Goal: Transaction & Acquisition: Purchase product/service

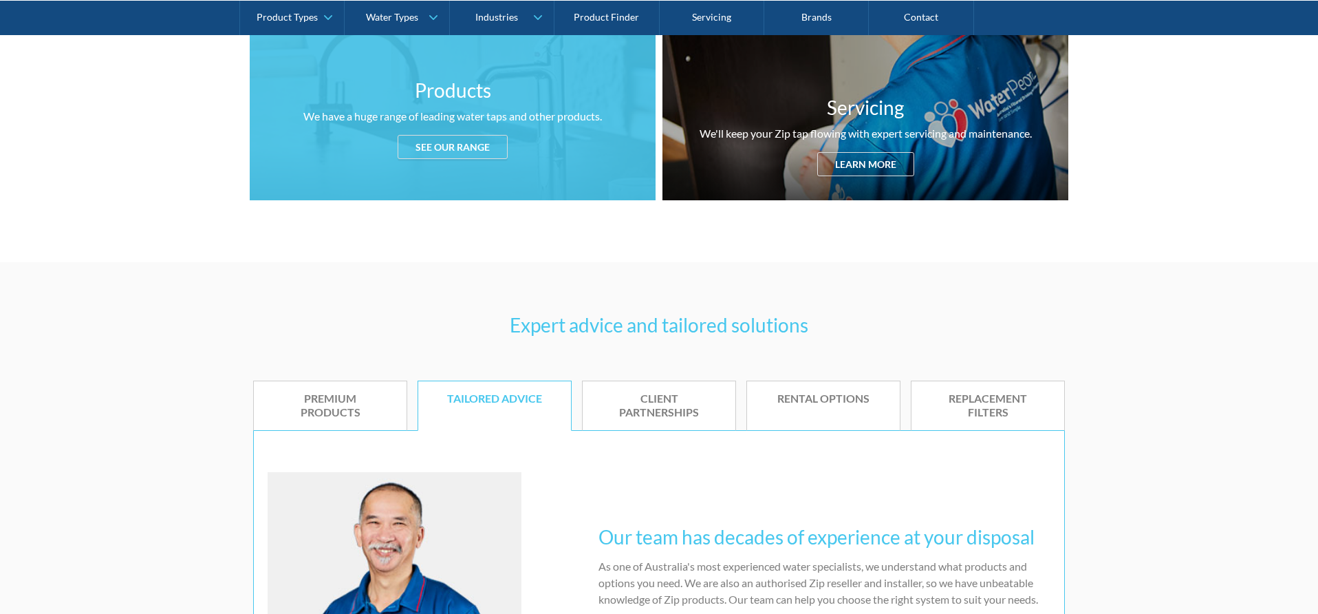
click at [448, 148] on div "See our range" at bounding box center [453, 147] width 110 height 24
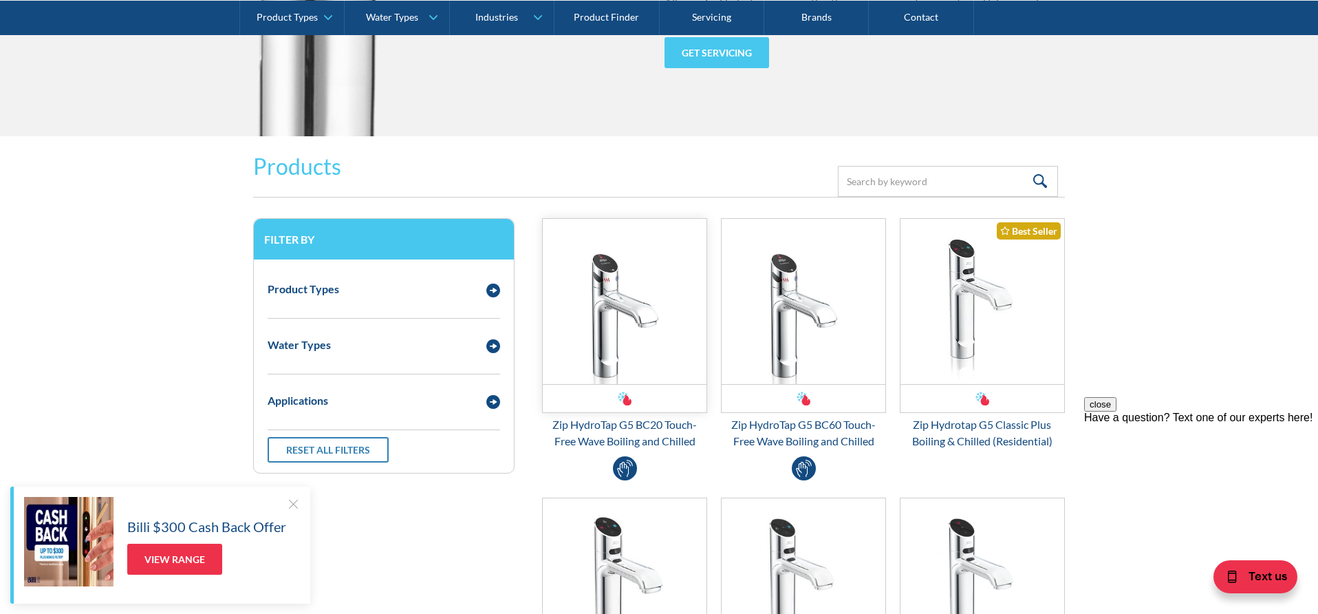
scroll to position [1685, 0]
click at [458, 294] on div "Product Types" at bounding box center [370, 287] width 219 height 17
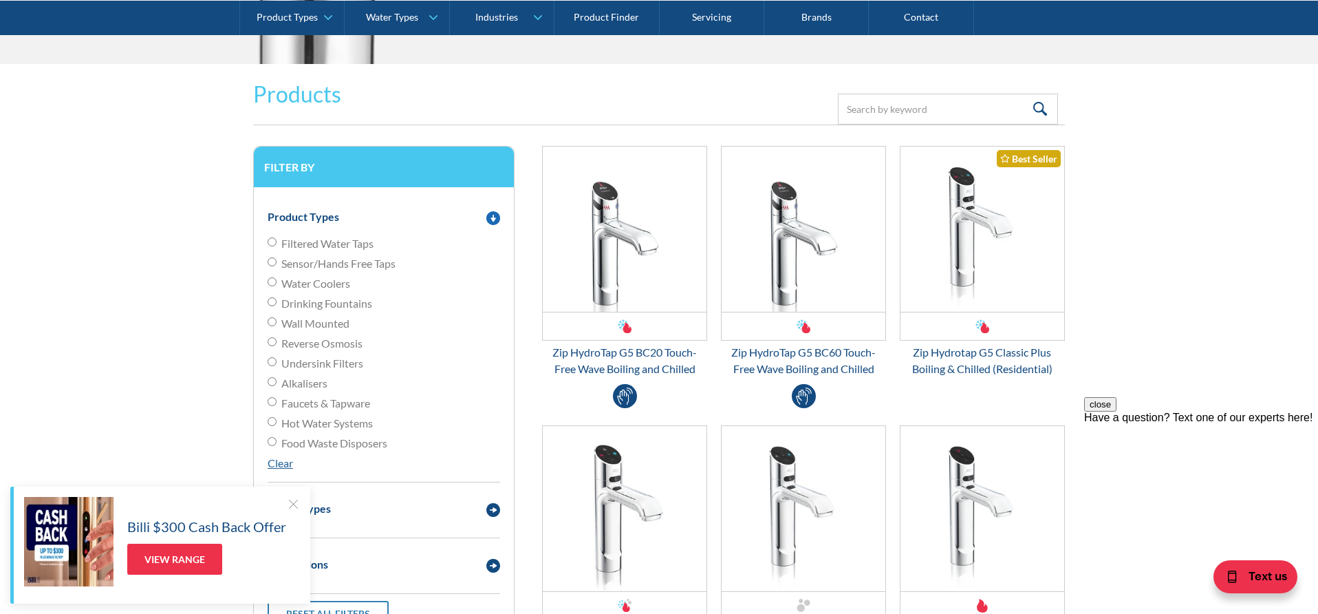
scroll to position [1760, 0]
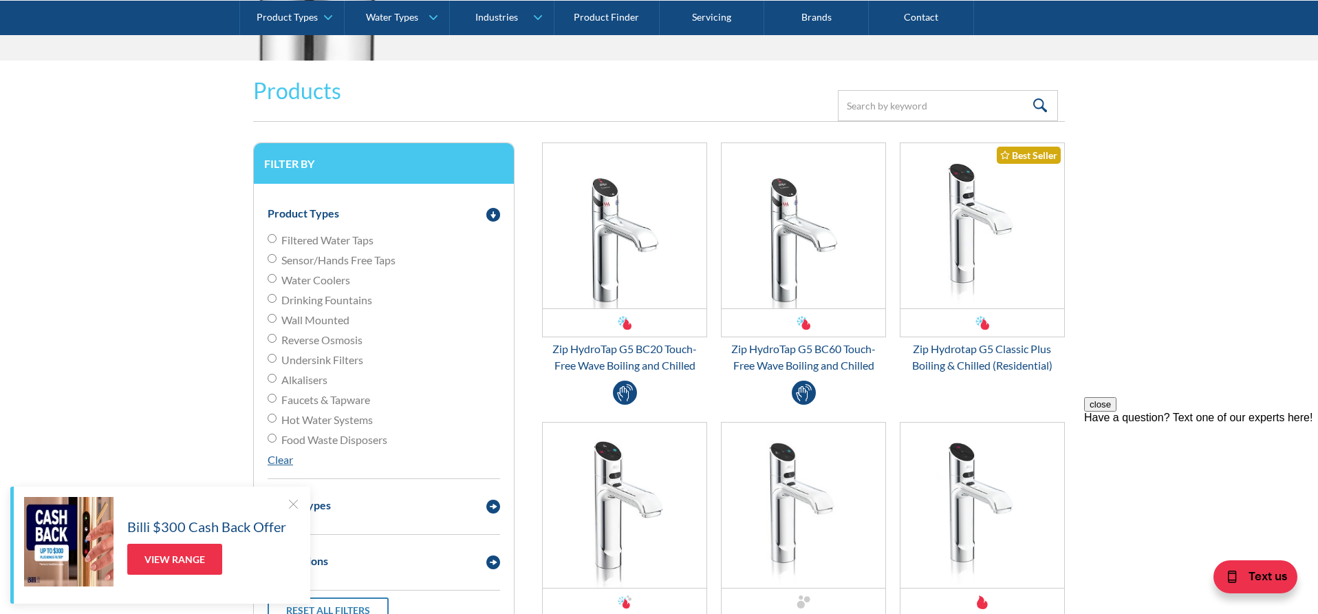
click at [273, 239] on input "Filtered Water Taps" at bounding box center [272, 238] width 9 height 9
radio input "true"
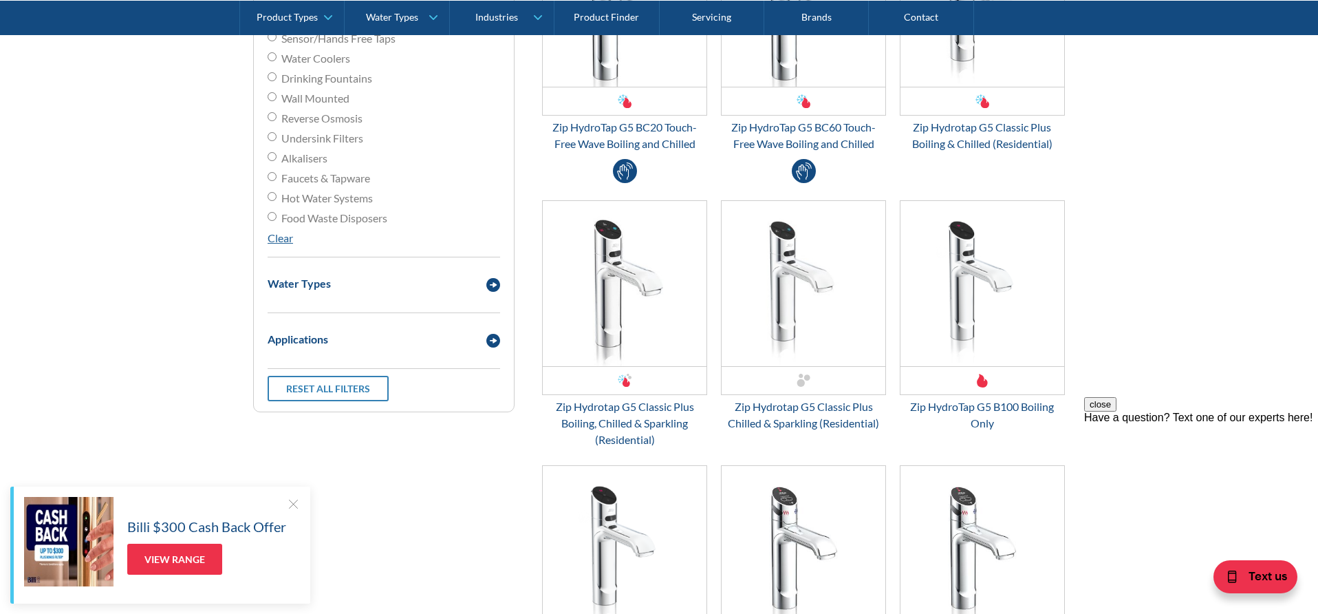
scroll to position [2005, 0]
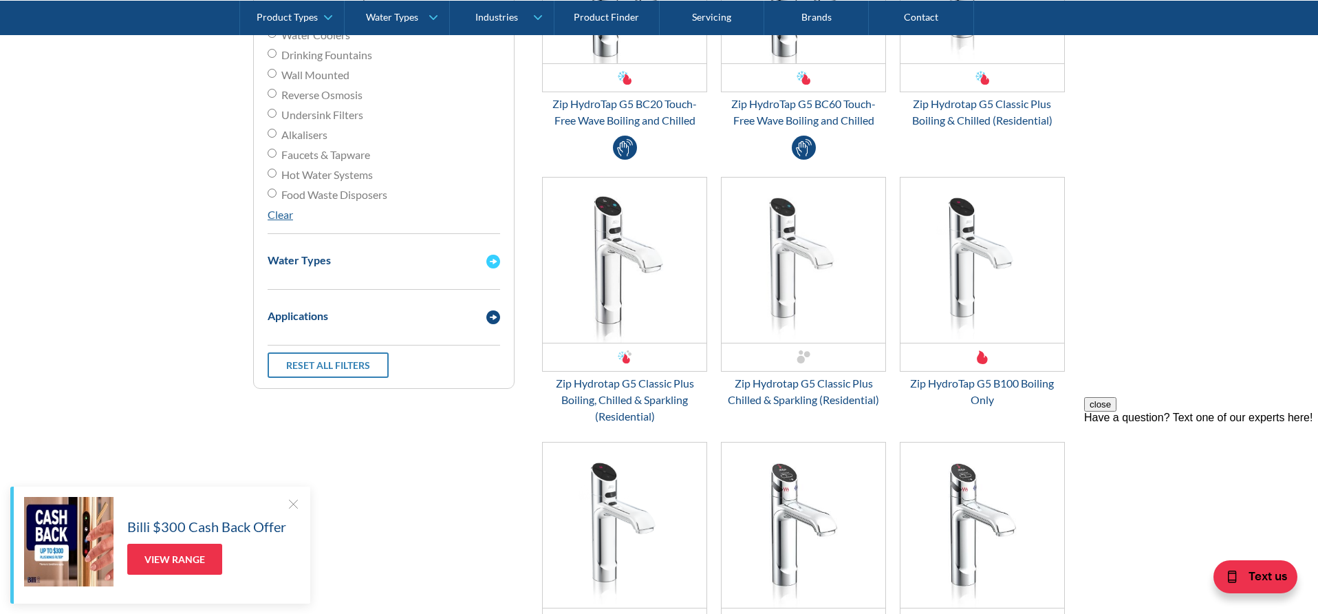
click at [381, 263] on div "Water Types" at bounding box center [370, 259] width 219 height 17
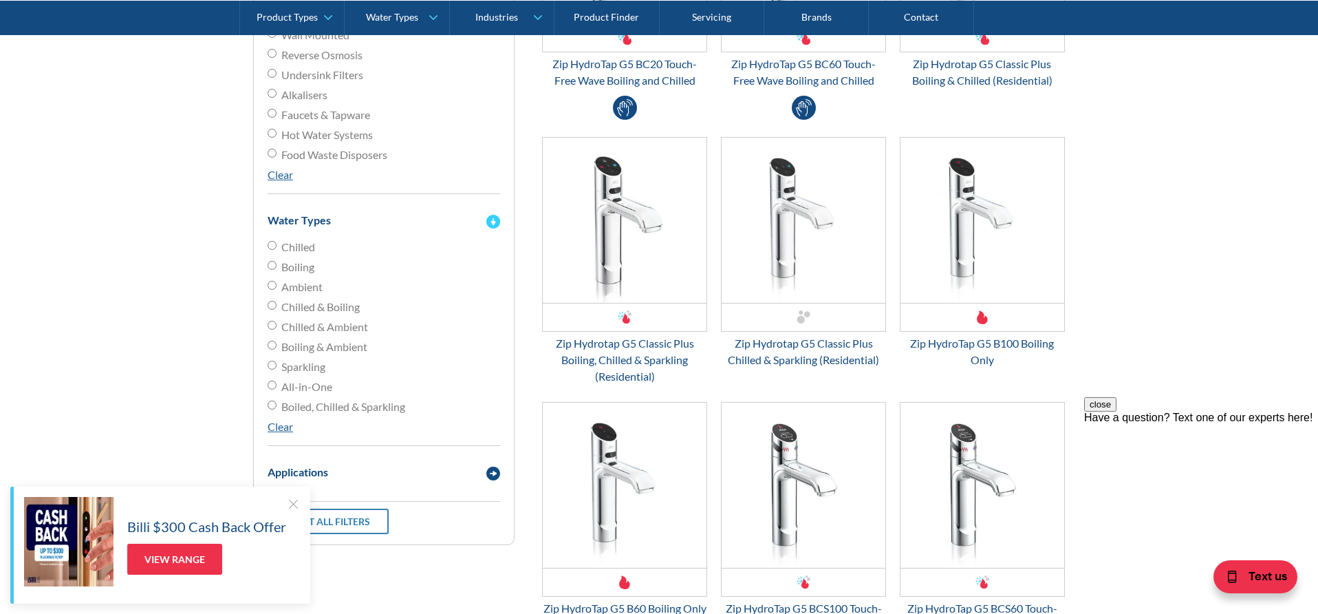
scroll to position [2066, 0]
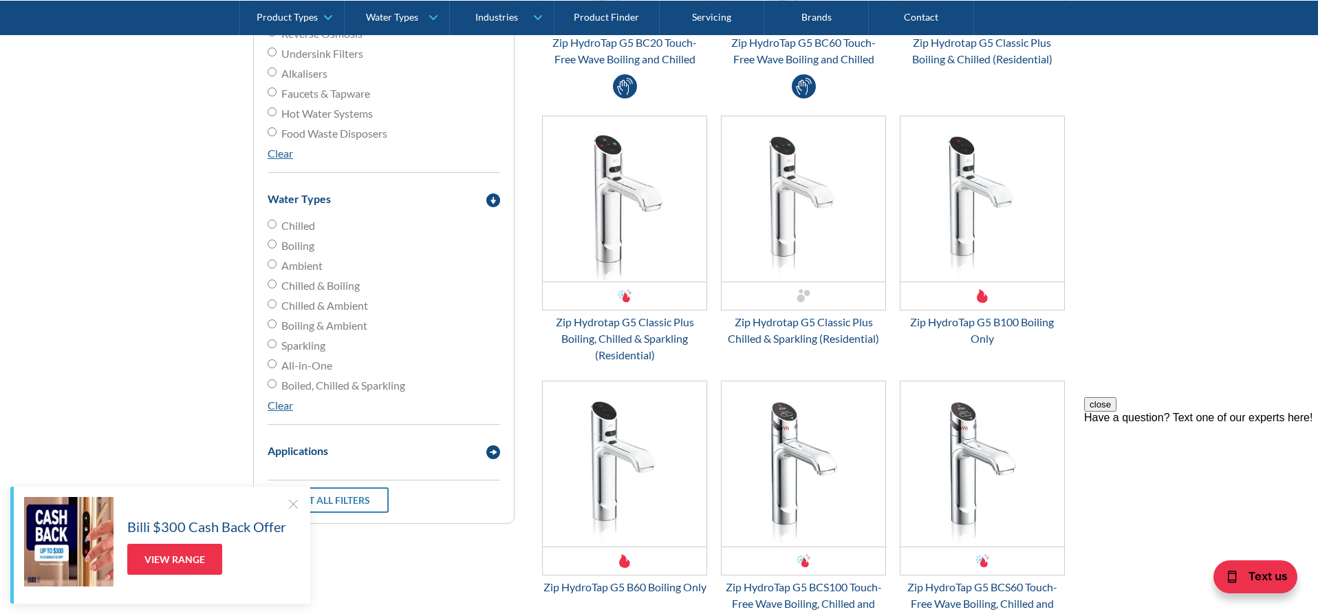
click at [272, 224] on input "Chilled" at bounding box center [272, 223] width 9 height 9
radio input "true"
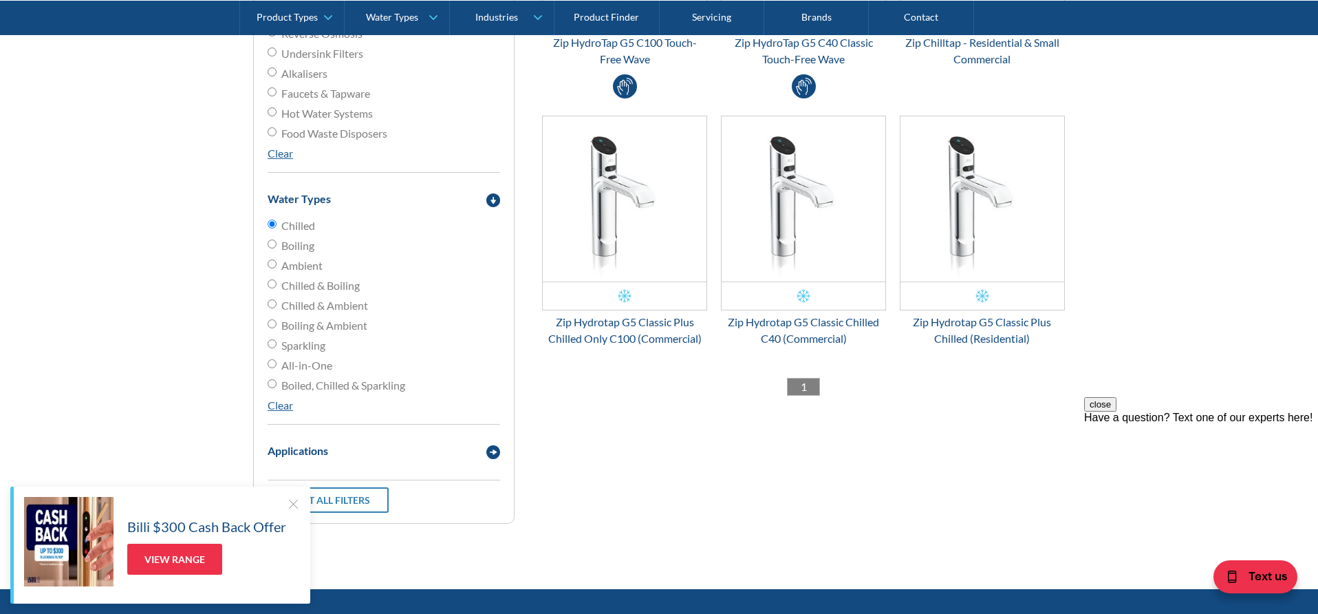
click at [272, 262] on input "Ambient" at bounding box center [272, 263] width 9 height 9
radio input "true"
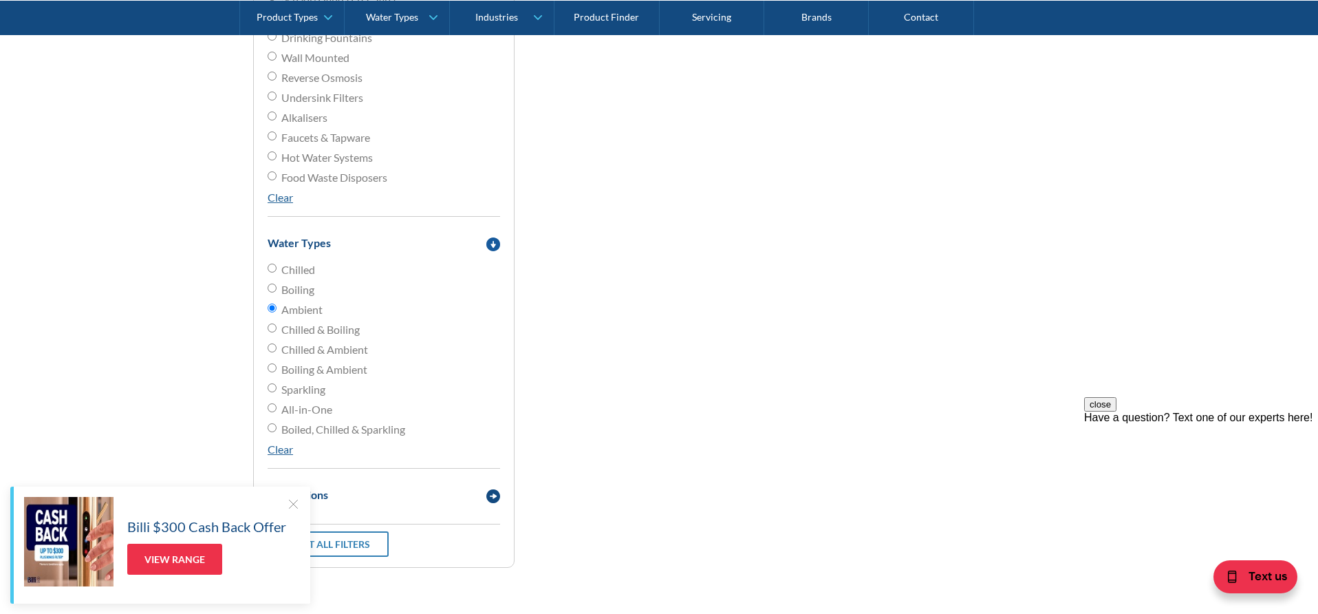
scroll to position [2105, 0]
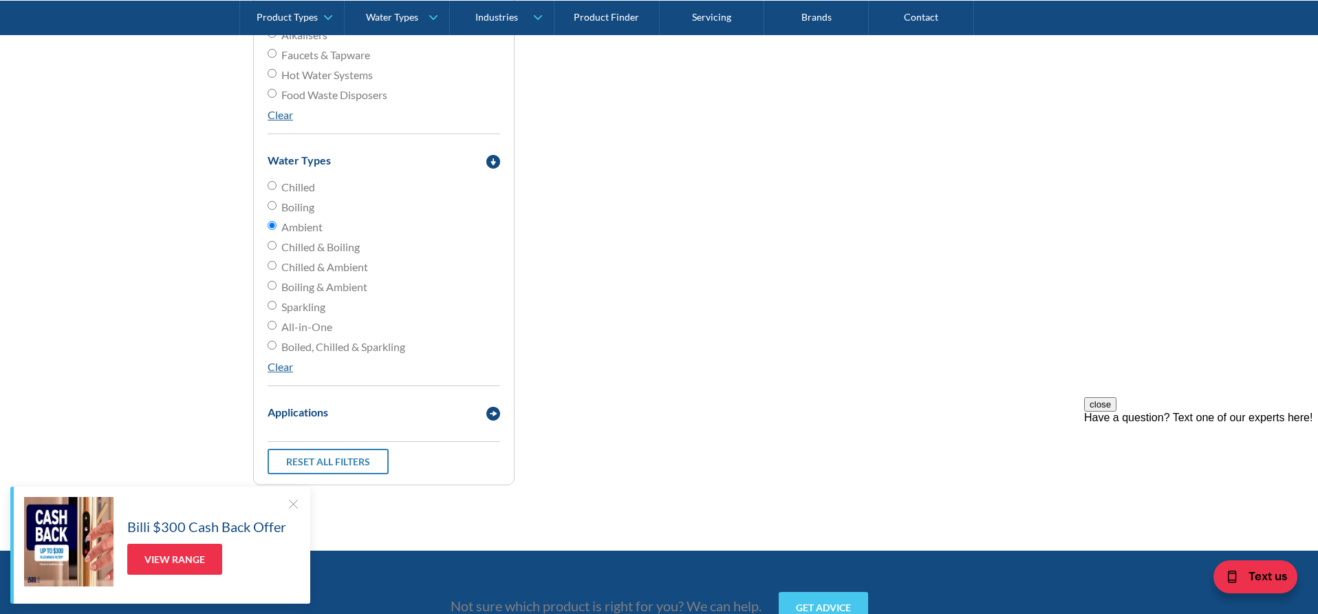
click at [270, 186] on input "Chilled" at bounding box center [272, 185] width 9 height 9
radio input "true"
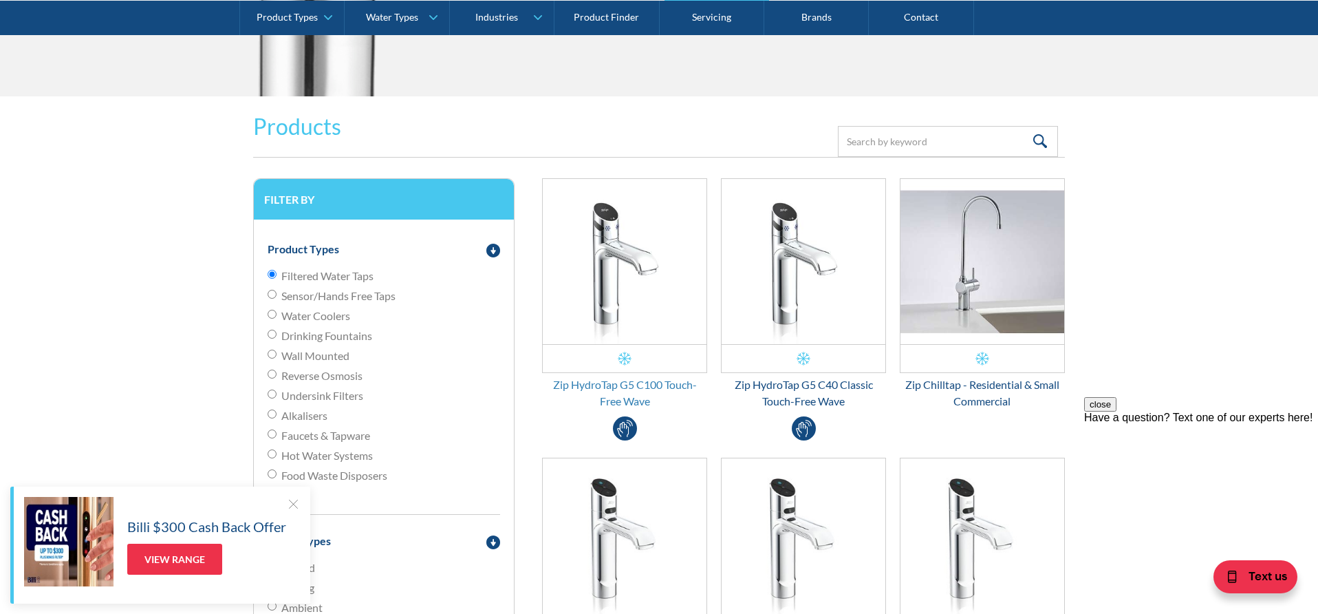
scroll to position [1694, 0]
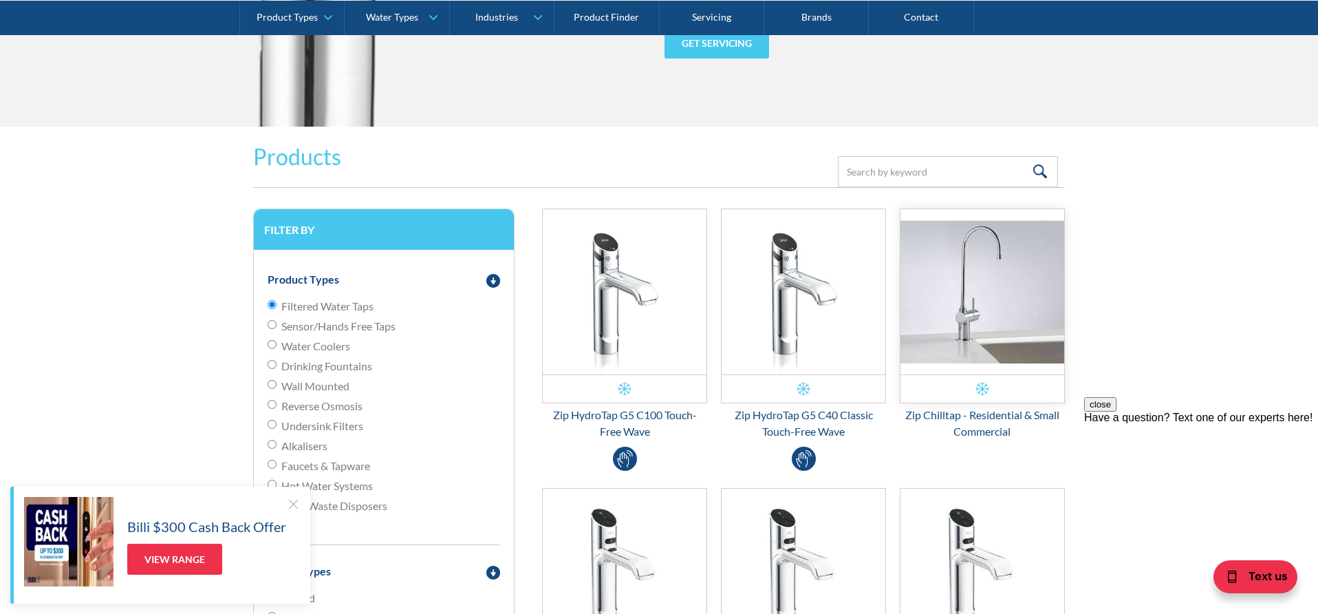
click at [1002, 393] on div "Email Form 3" at bounding box center [982, 388] width 164 height 28
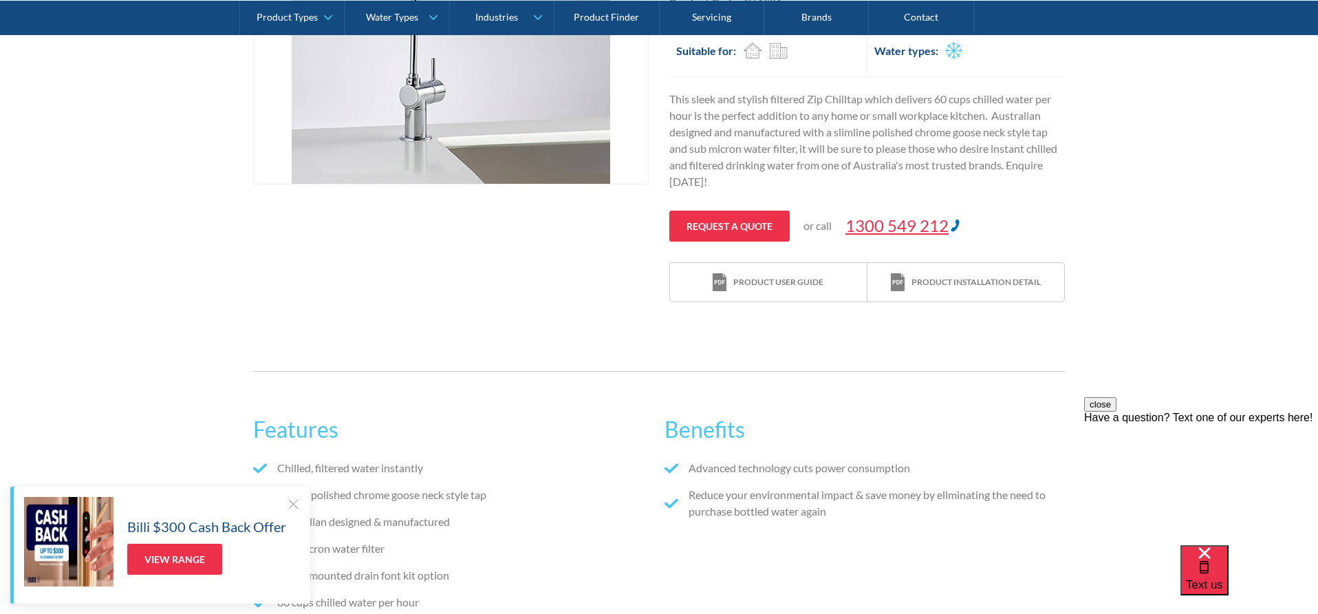
scroll to position [405, 0]
